Goal: Task Accomplishment & Management: Use online tool/utility

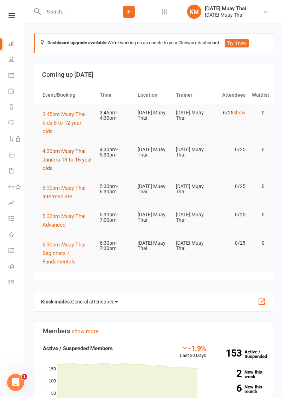
click at [53, 161] on span "4:30pm Muay Thai Juniors 13 to 16 year olds" at bounding box center [67, 159] width 50 height 23
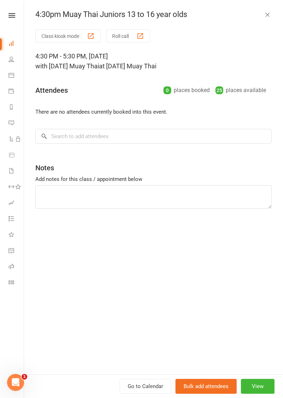
click at [54, 38] on button "Class kiosk mode" at bounding box center [67, 35] width 65 height 13
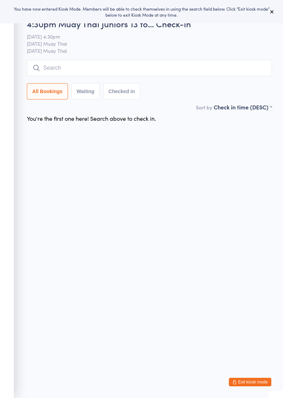
click at [49, 65] on input "search" at bounding box center [149, 68] width 245 height 16
click at [56, 65] on input "search" at bounding box center [149, 68] width 245 height 16
type input "Indi"
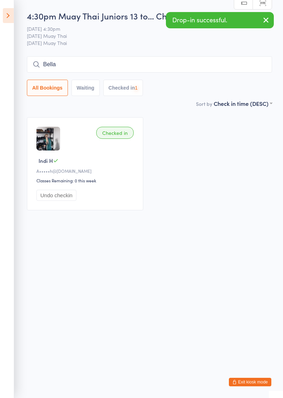
type input "Bella"
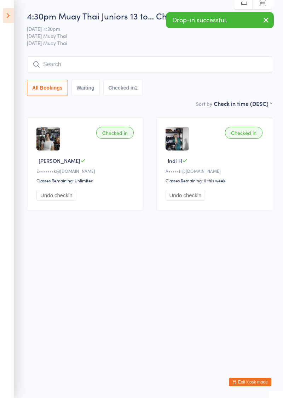
click at [57, 204] on div "Checked in [PERSON_NAME] T E•••••••k@[DOMAIN_NAME] Classes Remaining: Unlimited…" at bounding box center [85, 163] width 116 height 93
click at [46, 197] on button "Undo checkin" at bounding box center [56, 195] width 40 height 11
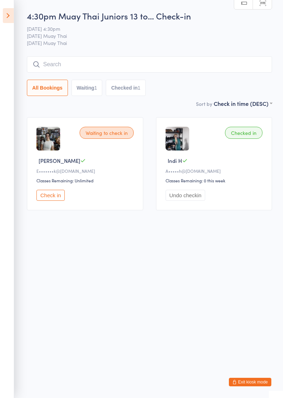
click at [48, 64] on input "search" at bounding box center [149, 64] width 245 height 16
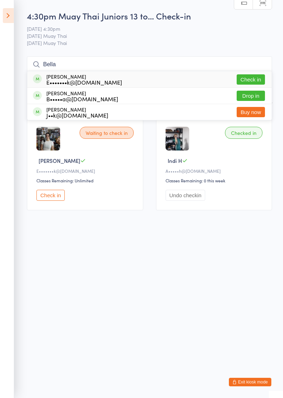
type input "Bella"
click at [253, 98] on button "Drop in" at bounding box center [251, 96] width 28 height 10
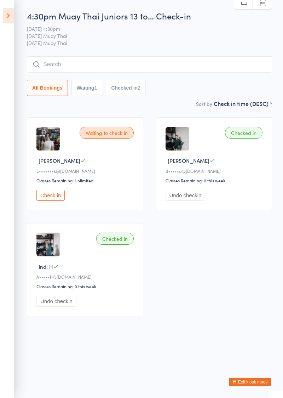
click at [56, 67] on input "search" at bounding box center [149, 64] width 245 height 16
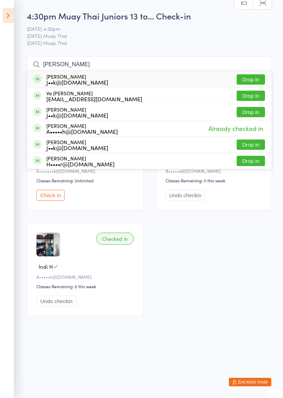
type input "Harry"
click at [252, 80] on button "Drop in" at bounding box center [251, 79] width 28 height 10
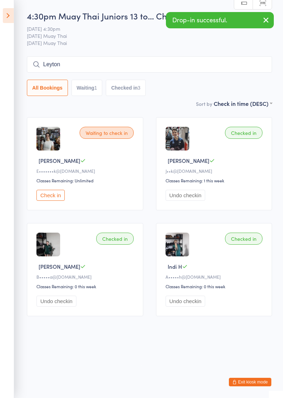
type input "Leyton"
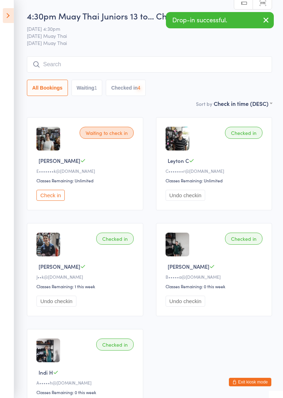
click at [10, 18] on icon at bounding box center [8, 15] width 11 height 15
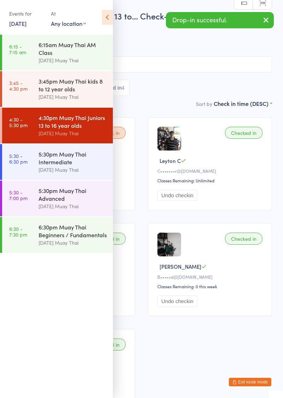
click at [99, 29] on div "Events for 11 Sep, 2025 11 Sep, 2025 September 2025 Sun Mon Tue Wed Thu Fri Sat…" at bounding box center [56, 18] width 113 height 36
click at [105, 23] on icon at bounding box center [107, 17] width 11 height 15
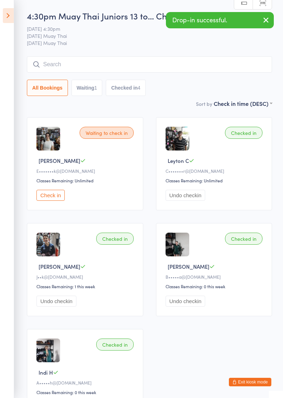
click at [45, 62] on input "search" at bounding box center [149, 64] width 245 height 16
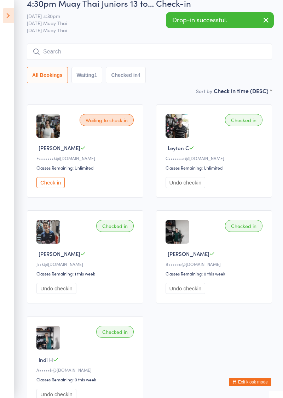
scroll to position [57, 0]
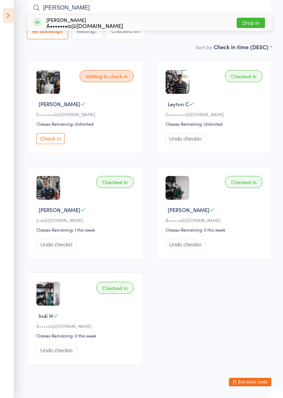
type input "Anna"
click at [256, 25] on button "Drop in" at bounding box center [251, 23] width 28 height 10
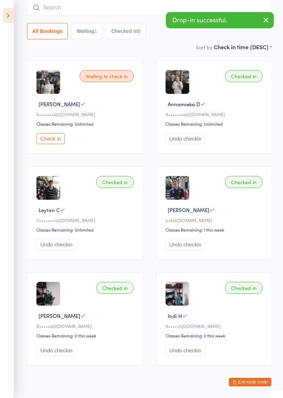
click at [6, 22] on icon at bounding box center [8, 15] width 11 height 15
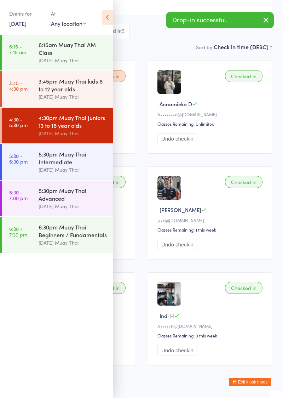
click at [250, 383] on button "Exit kiosk mode" at bounding box center [250, 382] width 42 height 8
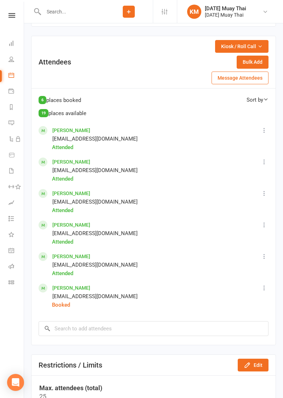
scroll to position [369, 0]
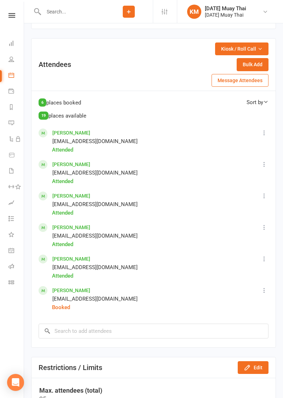
click at [265, 294] on icon at bounding box center [264, 290] width 7 height 7
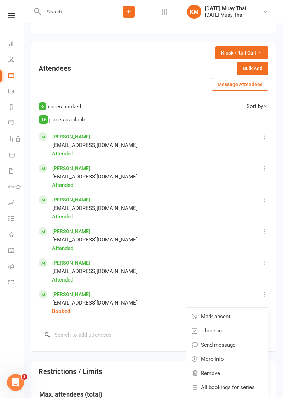
scroll to position [0, 0]
click at [218, 375] on span "Remove" at bounding box center [210, 373] width 19 height 8
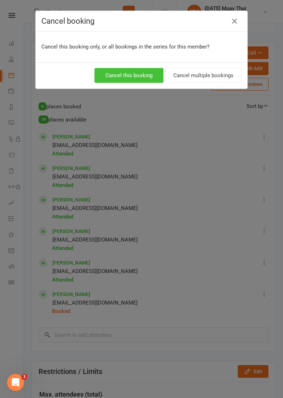
click at [138, 82] on button "Cancel this booking" at bounding box center [128, 75] width 69 height 15
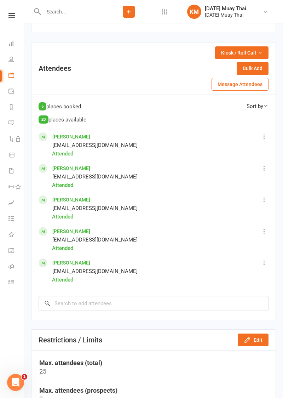
click at [50, 13] on input "text" at bounding box center [72, 12] width 63 height 10
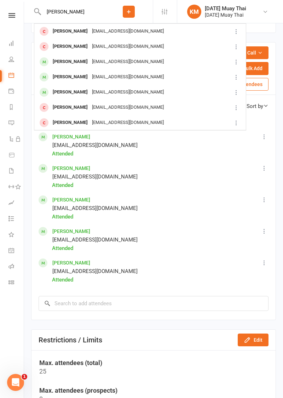
type input "[PERSON_NAME]"
click at [57, 29] on div "[PERSON_NAME]" at bounding box center [70, 31] width 39 height 10
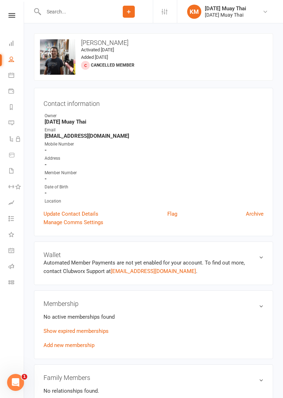
click at [51, 346] on link "Add new membership" at bounding box center [69, 345] width 51 height 6
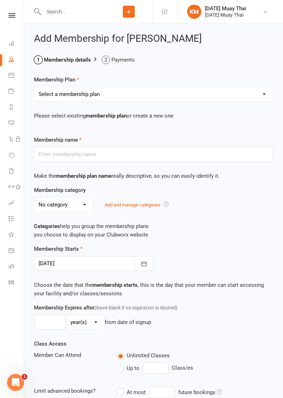
click at [38, 87] on select "Select a membership plan Create new Membership Plan Gold member Unlimited Acces…" at bounding box center [153, 94] width 239 height 14
select select "9"
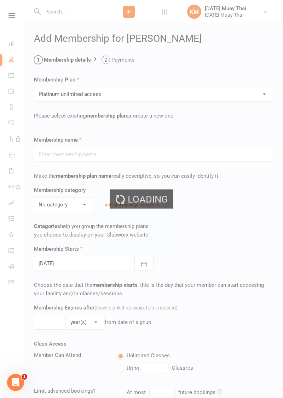
type input "Platinum unlimited access"
select select "8"
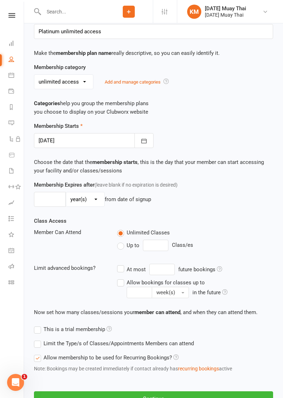
scroll to position [139, 0]
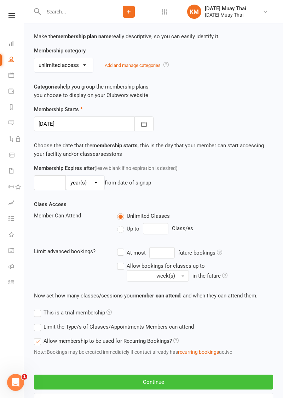
click at [105, 386] on button "Continue" at bounding box center [153, 381] width 239 height 15
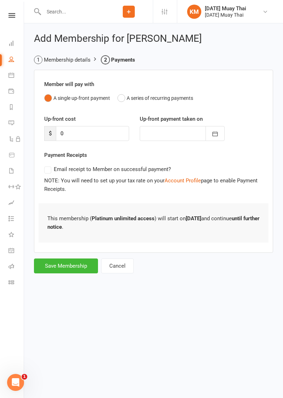
scroll to position [0, 0]
click at [69, 283] on div "Add Membership for [PERSON_NAME] Membership details Payments Member will pay wi…" at bounding box center [153, 153] width 259 height 261
click at [62, 270] on button "Save Membership" at bounding box center [66, 265] width 64 height 15
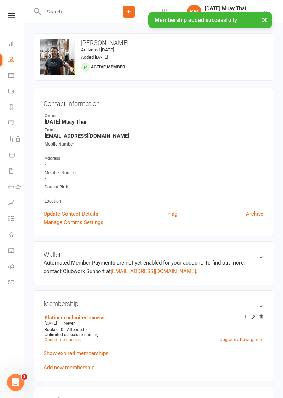
click at [9, 12] on div "× Membership added successfully" at bounding box center [137, 12] width 274 height 0
click at [11, 12] on div "× Membership added successfully" at bounding box center [137, 12] width 274 height 0
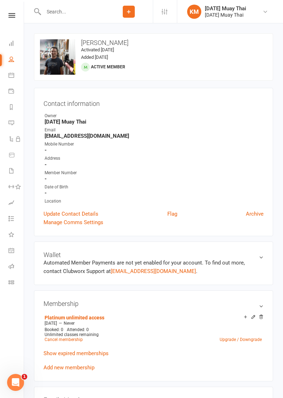
click at [13, 16] on icon at bounding box center [11, 15] width 7 height 5
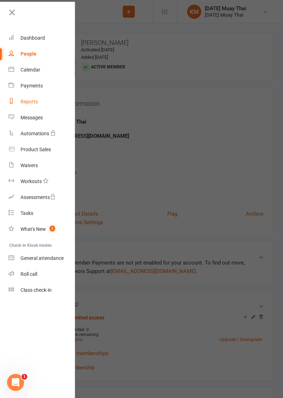
click at [21, 101] on div "Reports" at bounding box center [29, 102] width 17 height 6
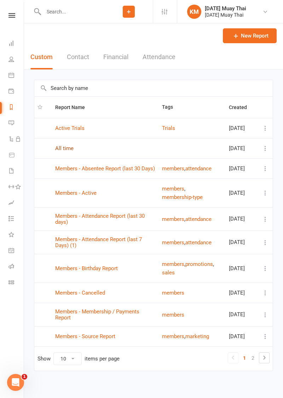
click at [62, 151] on link "All time" at bounding box center [64, 148] width 18 height 6
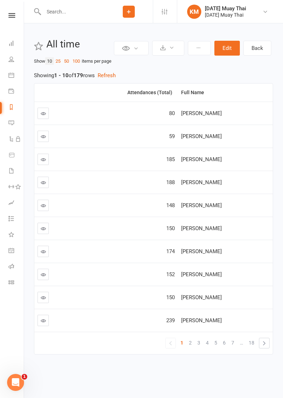
click at [181, 92] on div "Full Name" at bounding box center [224, 92] width 86 height 5
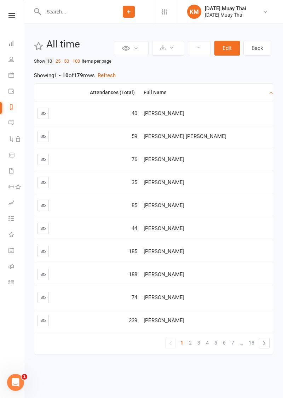
click at [141, 93] on th "Attendances (Total)" at bounding box center [101, 93] width 80 height 18
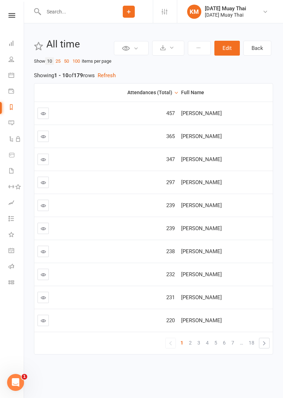
click at [187, 158] on span "[PERSON_NAME]" at bounding box center [201, 159] width 41 height 6
click at [184, 158] on span "[PERSON_NAME]" at bounding box center [201, 159] width 41 height 6
click at [184, 161] on span "[PERSON_NAME]" at bounding box center [201, 159] width 41 height 6
click at [181, 161] on span "[PERSON_NAME]" at bounding box center [201, 159] width 41 height 6
click at [60, 13] on input "text" at bounding box center [72, 12] width 63 height 10
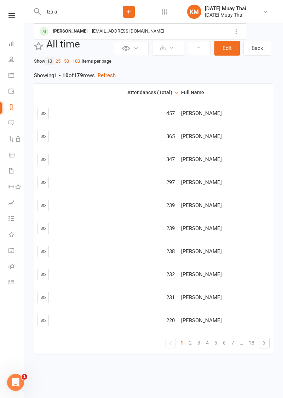
type input "Izaia"
click at [55, 33] on div "[PERSON_NAME]" at bounding box center [70, 31] width 39 height 10
click at [9, 16] on icon at bounding box center [11, 15] width 7 height 5
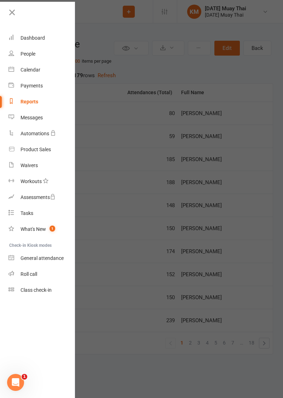
click at [10, 11] on icon at bounding box center [12, 12] width 10 height 10
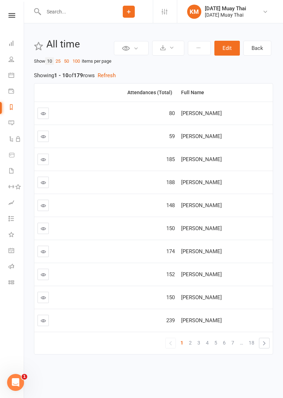
click at [162, 98] on th "Attendances (Total)" at bounding box center [124, 93] width 108 height 18
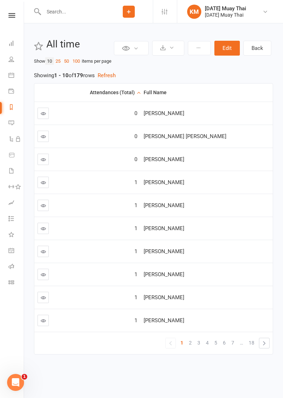
click at [141, 94] on th "Attendances (Total)" at bounding box center [101, 93] width 80 height 18
